Goal: Information Seeking & Learning: Check status

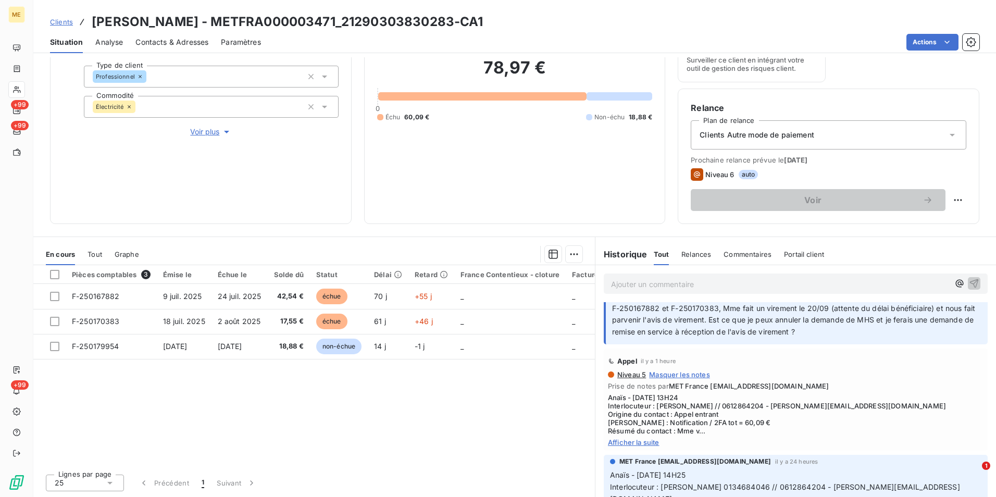
scroll to position [104, 0]
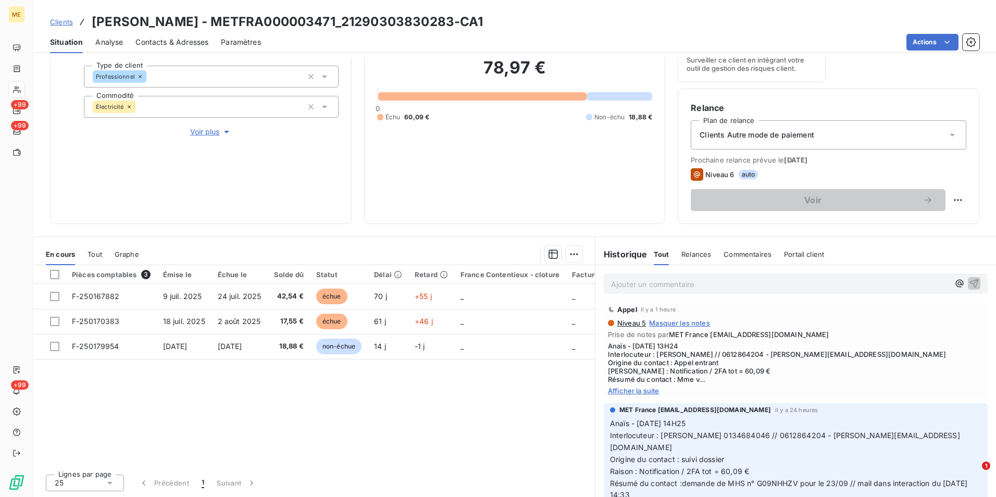
click at [627, 393] on span "Afficher la suite" at bounding box center [796, 391] width 376 height 8
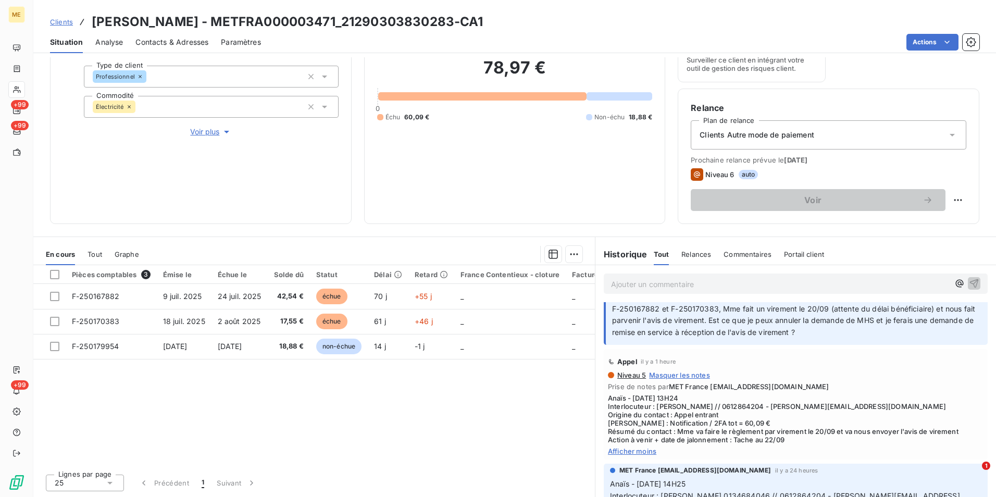
scroll to position [0, 0]
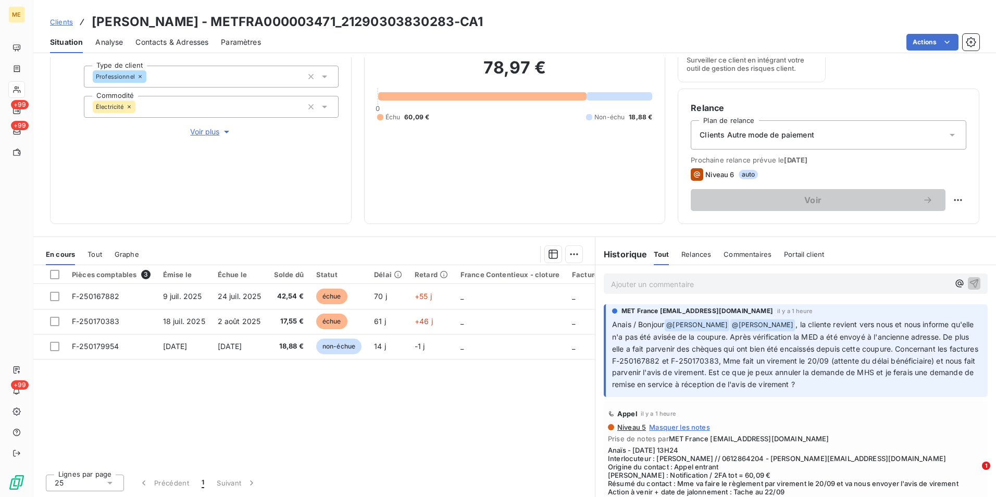
click at [627, 280] on p "Ajouter un commentaire ﻿" at bounding box center [780, 284] width 338 height 13
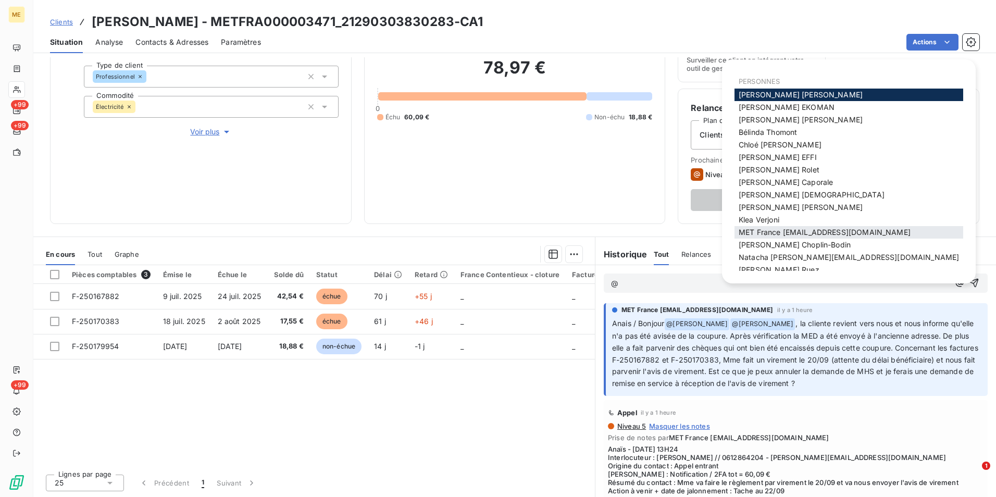
click at [789, 232] on span "MET France met-france@recouvrement.met.com" at bounding box center [825, 232] width 172 height 9
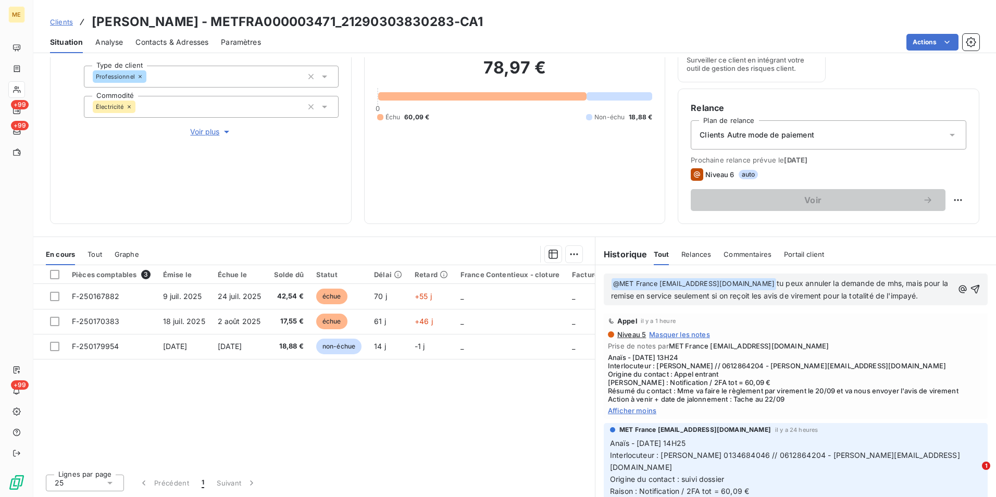
scroll to position [52, 0]
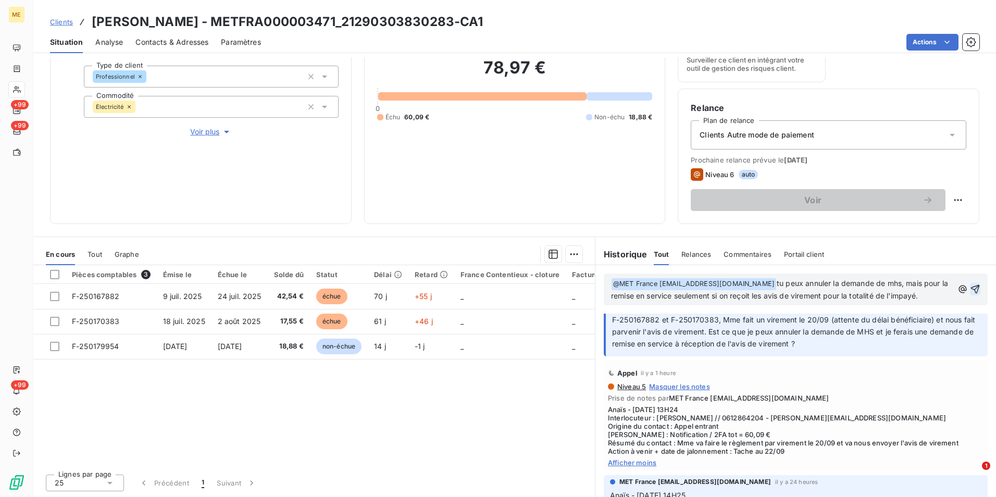
click at [971, 294] on icon "button" at bounding box center [975, 289] width 9 height 9
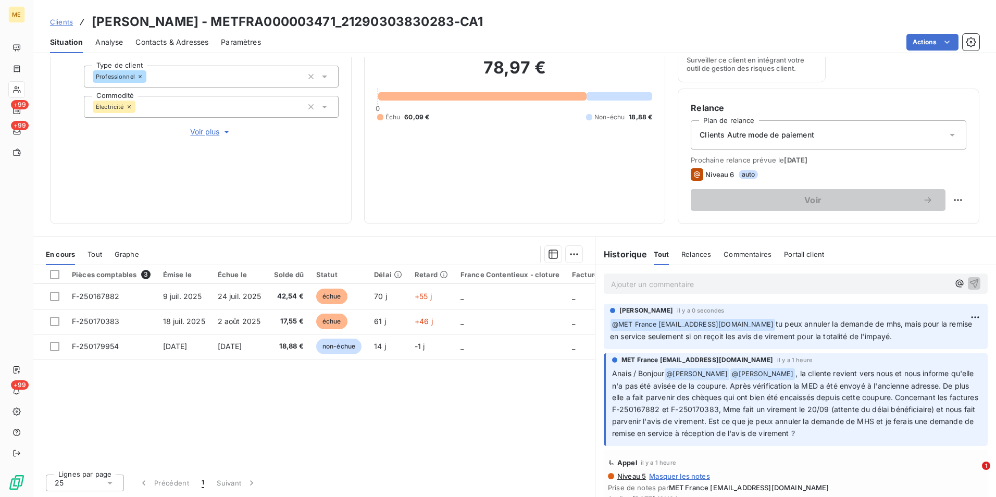
scroll to position [0, 0]
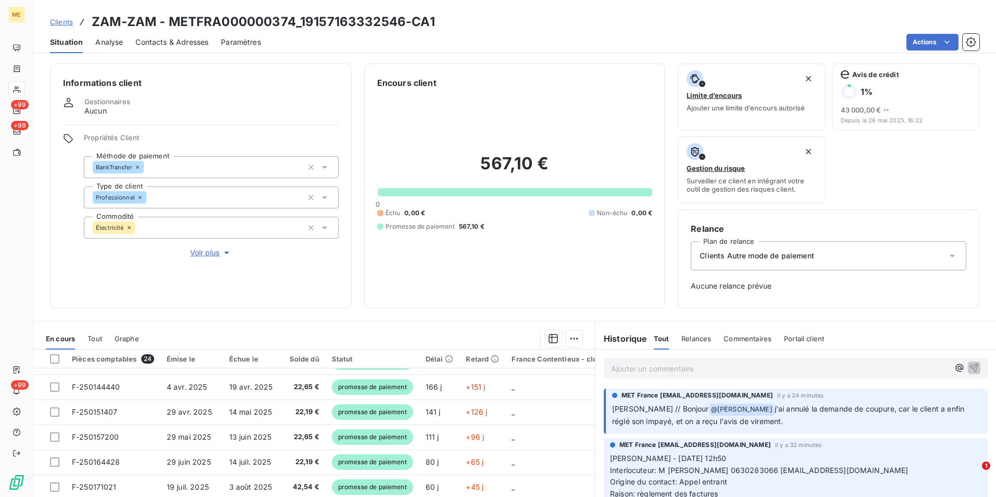
click at [63, 24] on span "Clients" at bounding box center [61, 22] width 23 height 8
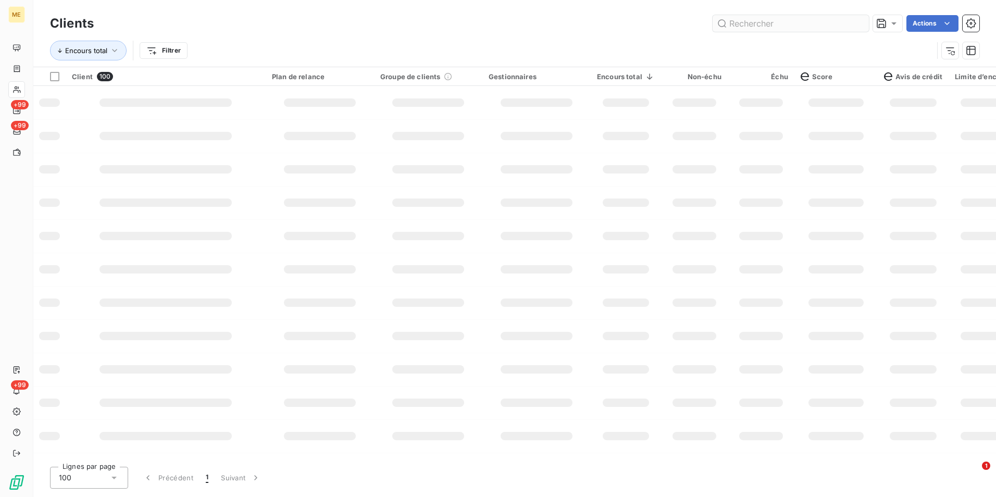
click at [830, 17] on input "text" at bounding box center [791, 23] width 156 height 17
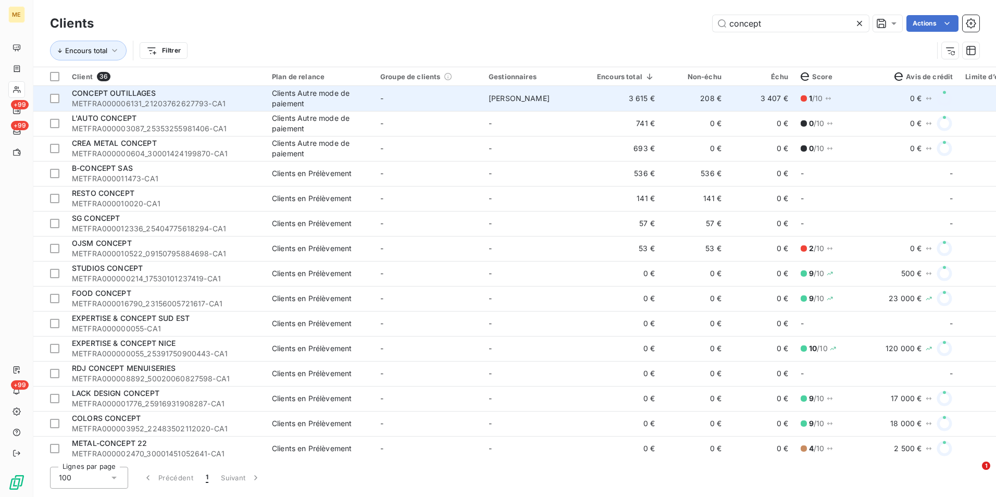
type input "concept"
click at [255, 98] on span "METFRA000006131_21203762627793-CA1" at bounding box center [166, 103] width 188 height 10
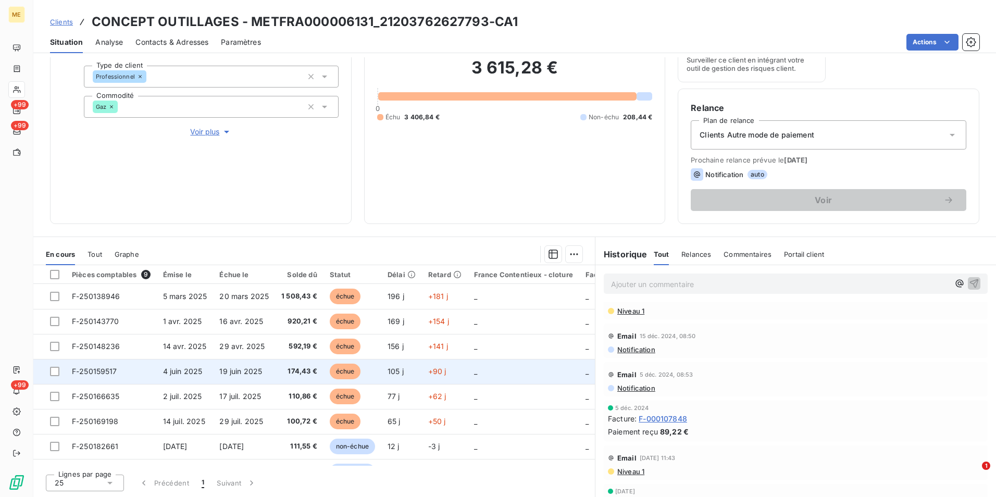
scroll to position [48, 0]
